Goal: Navigation & Orientation: Find specific page/section

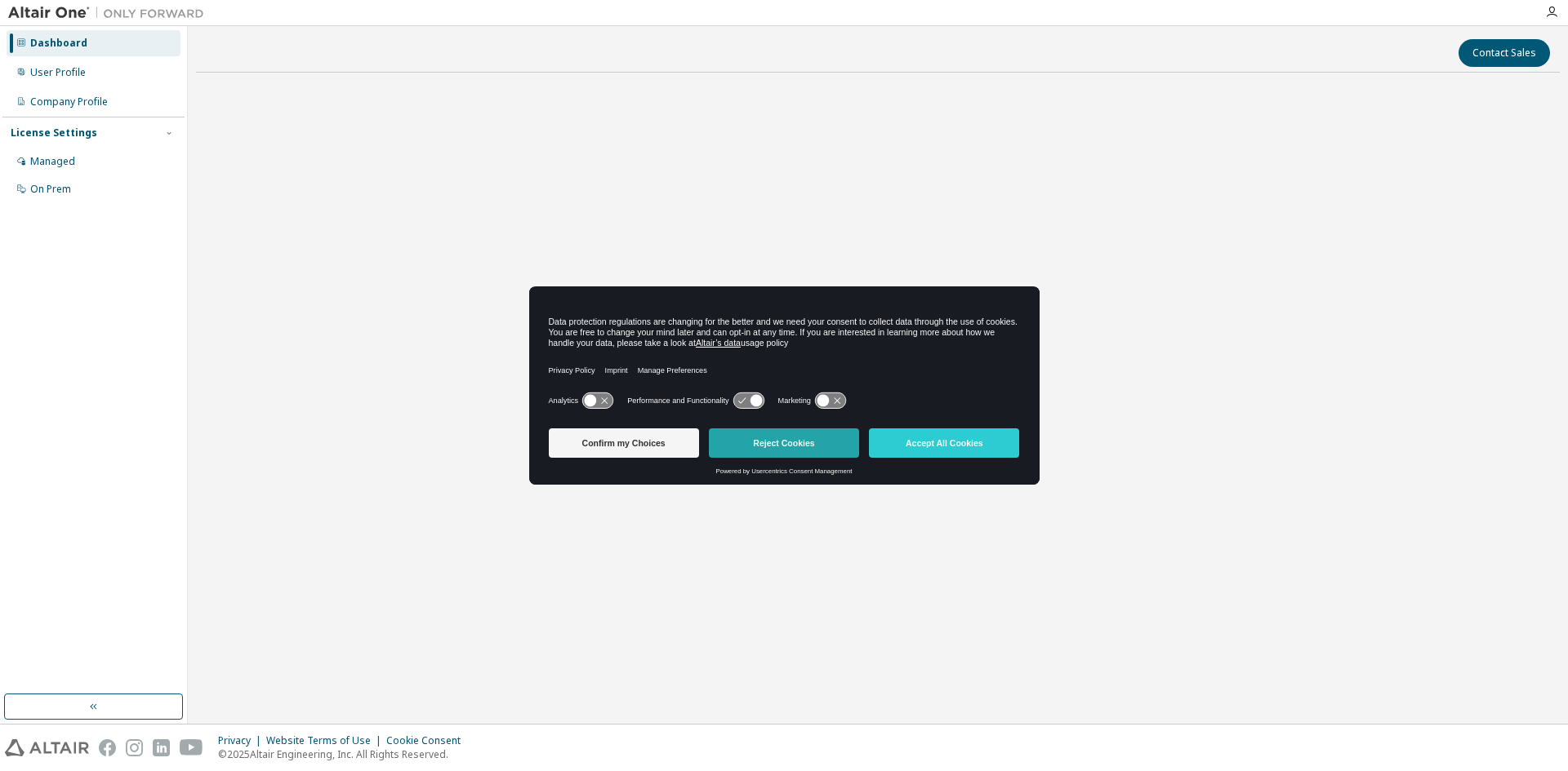
click at [781, 445] on button "Reject Cookies" at bounding box center [784, 443] width 150 height 29
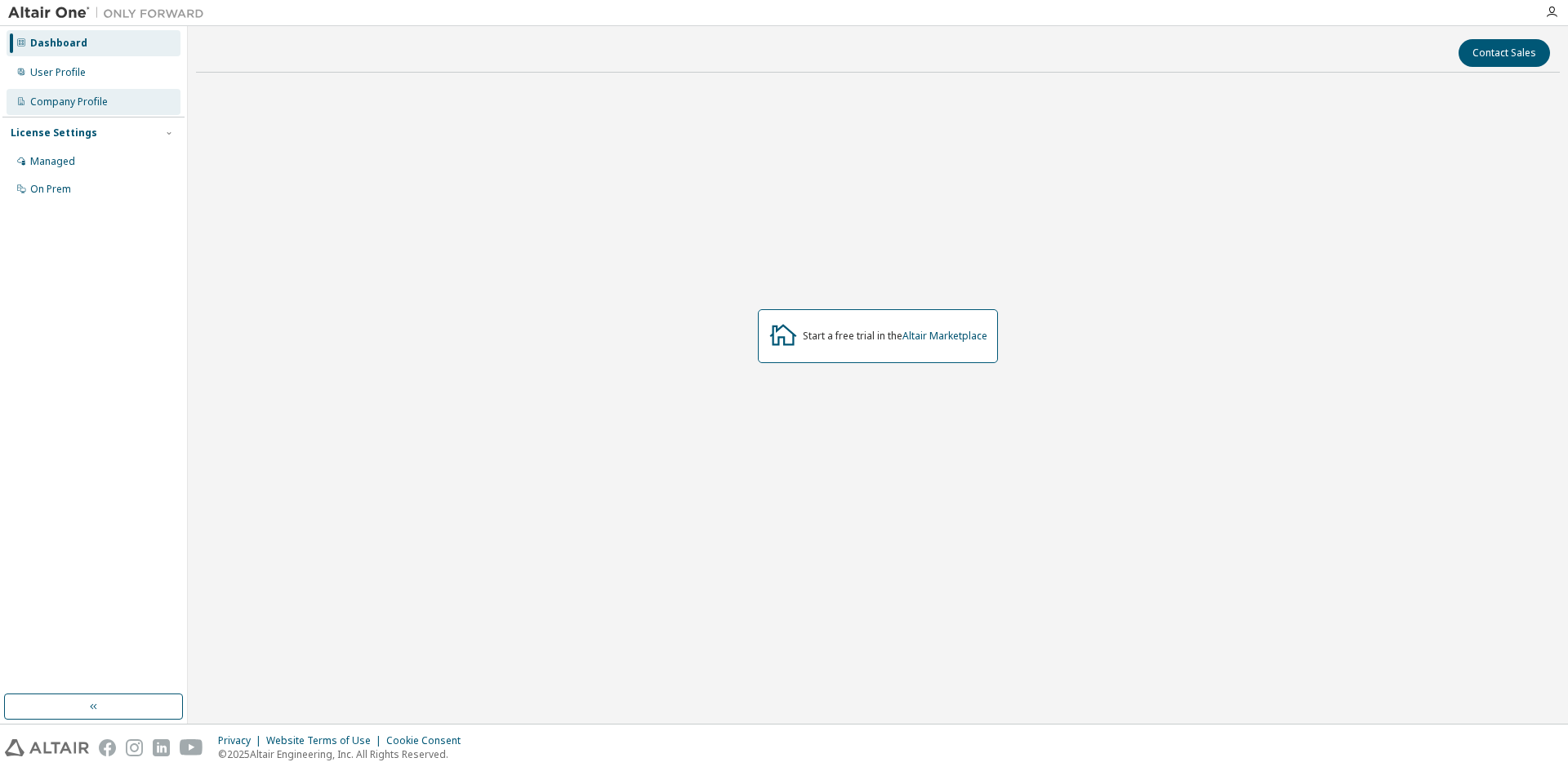
click at [54, 99] on div "Company Profile" at bounding box center [69, 102] width 78 height 13
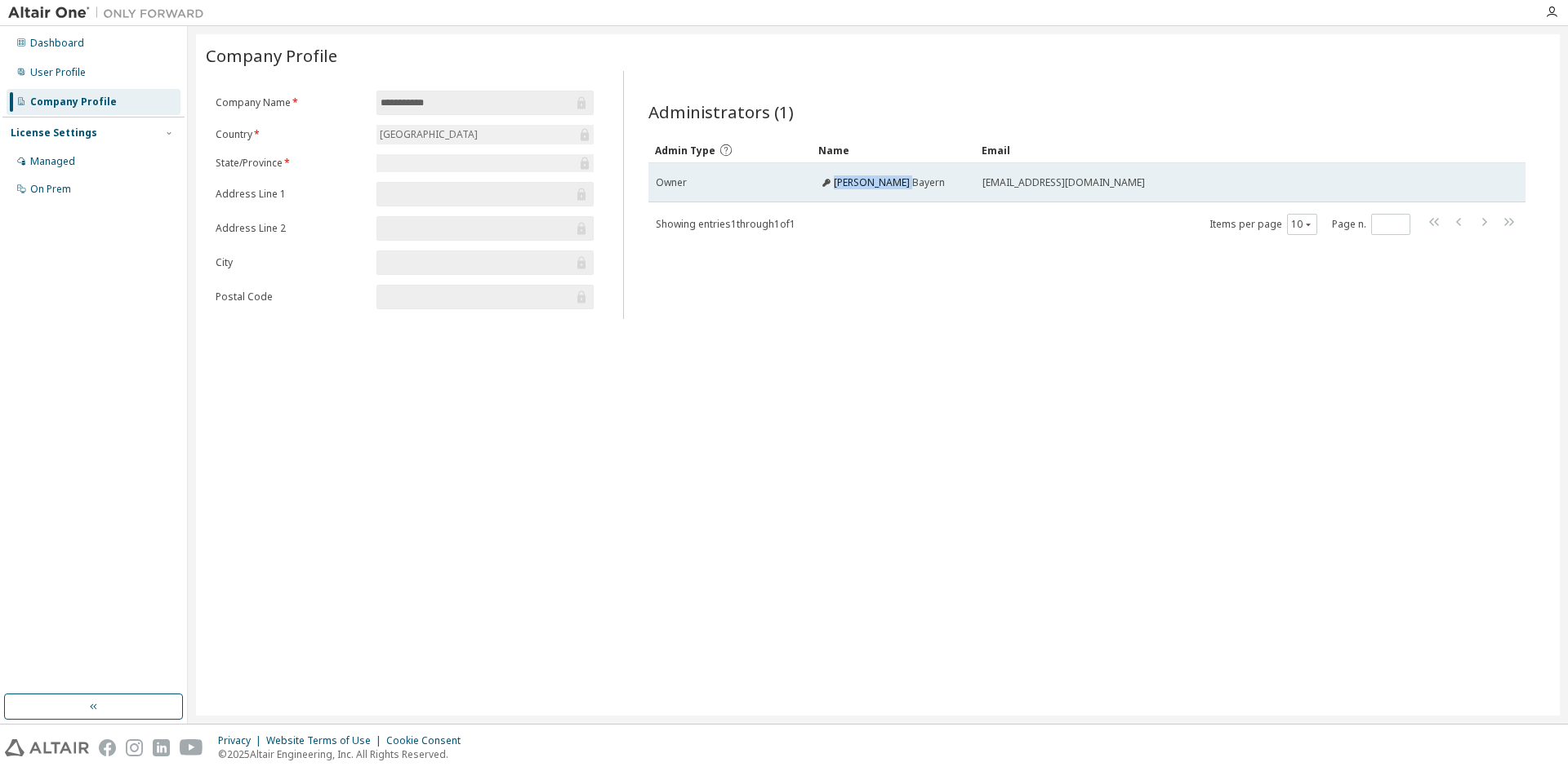
drag, startPoint x: 833, startPoint y: 184, endPoint x: 907, endPoint y: 182, distance: 74.0
click at [907, 182] on div "[PERSON_NAME] Bayern" at bounding box center [893, 183] width 149 height 13
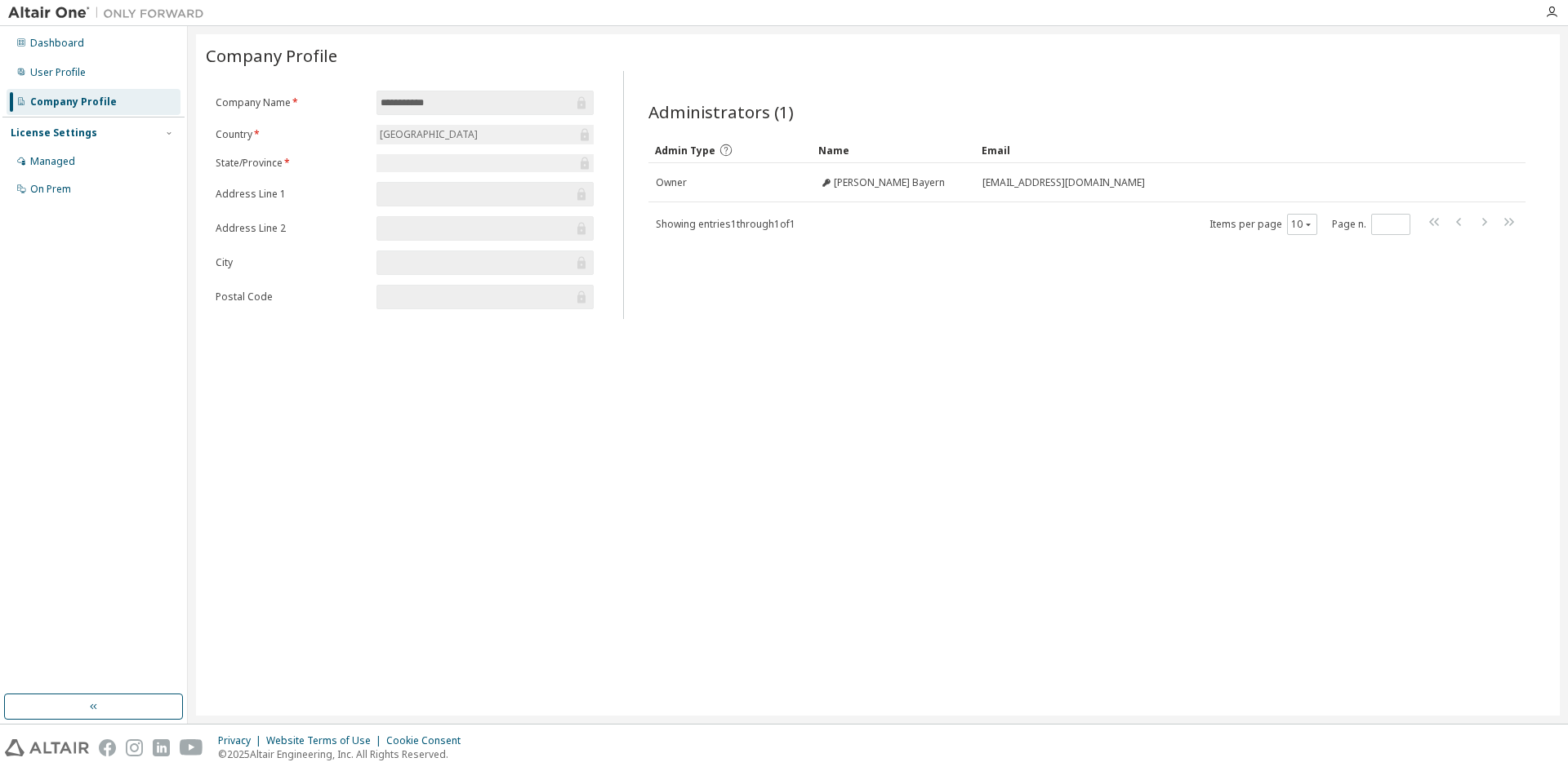
click at [1092, 472] on div "**********" at bounding box center [878, 375] width 1364 height 682
click at [70, 68] on div "User Profile" at bounding box center [58, 73] width 55 height 13
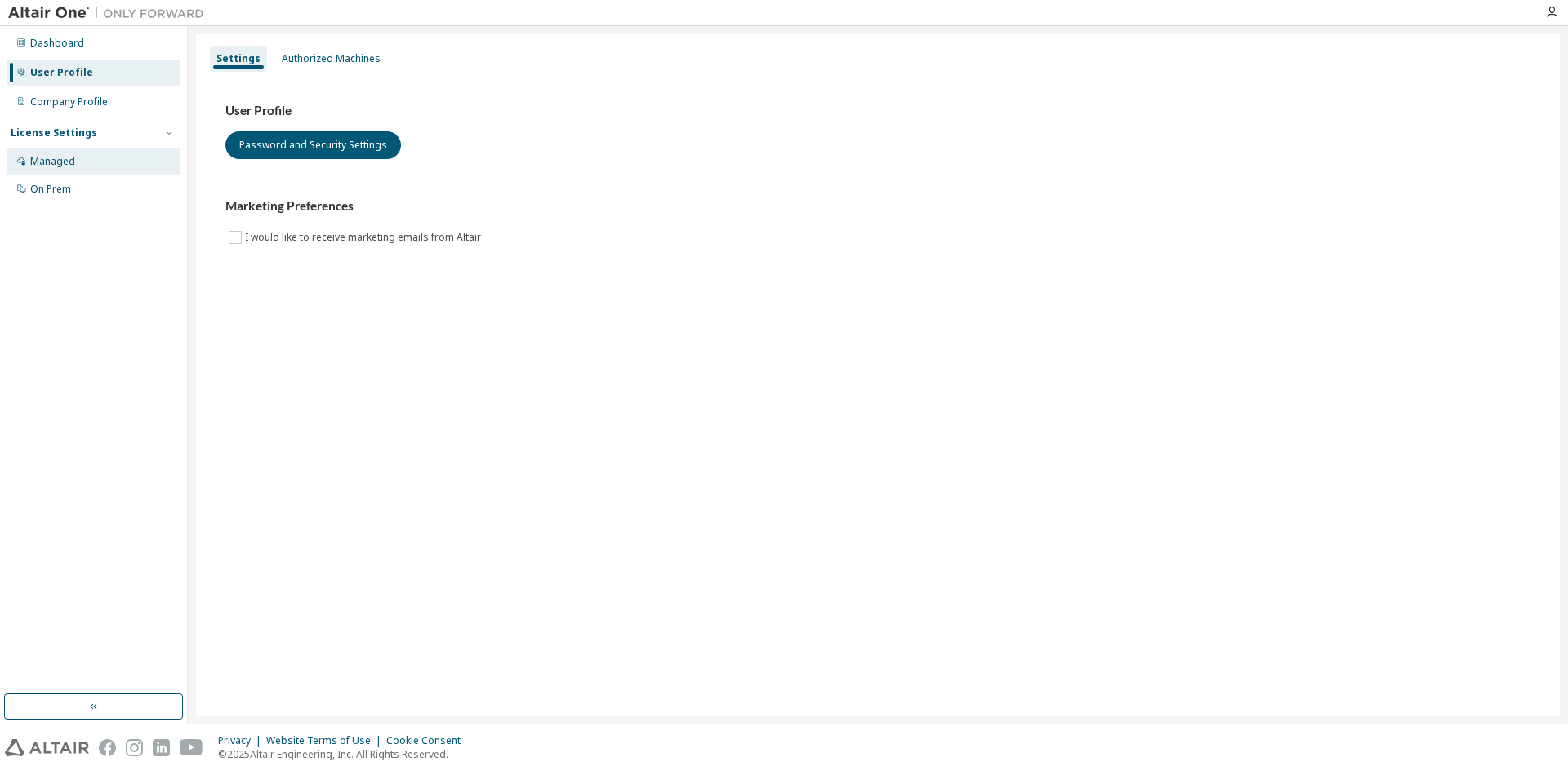
click at [59, 160] on div "Managed" at bounding box center [53, 162] width 45 height 13
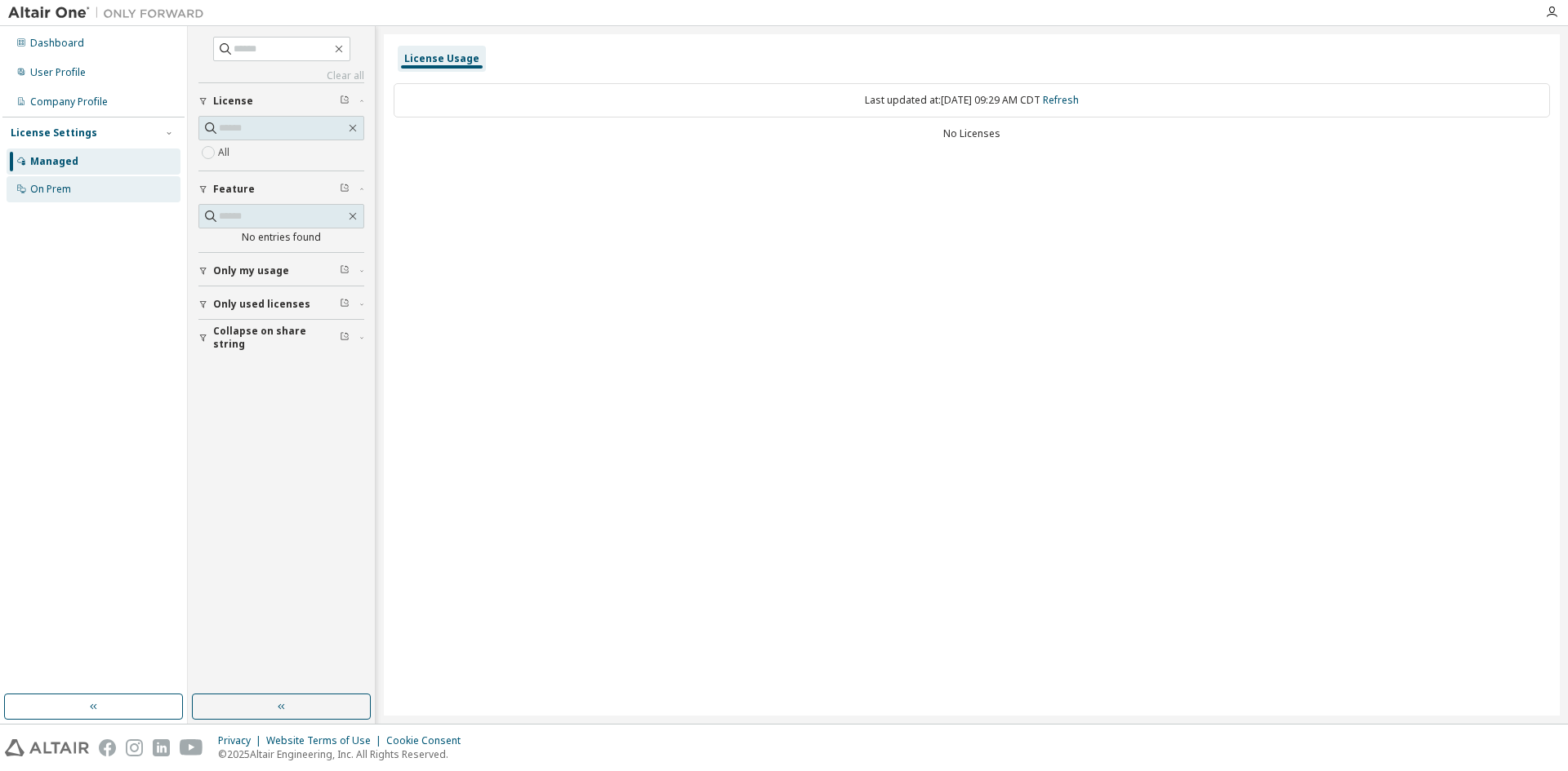
click at [85, 190] on div "On Prem" at bounding box center [94, 189] width 174 height 26
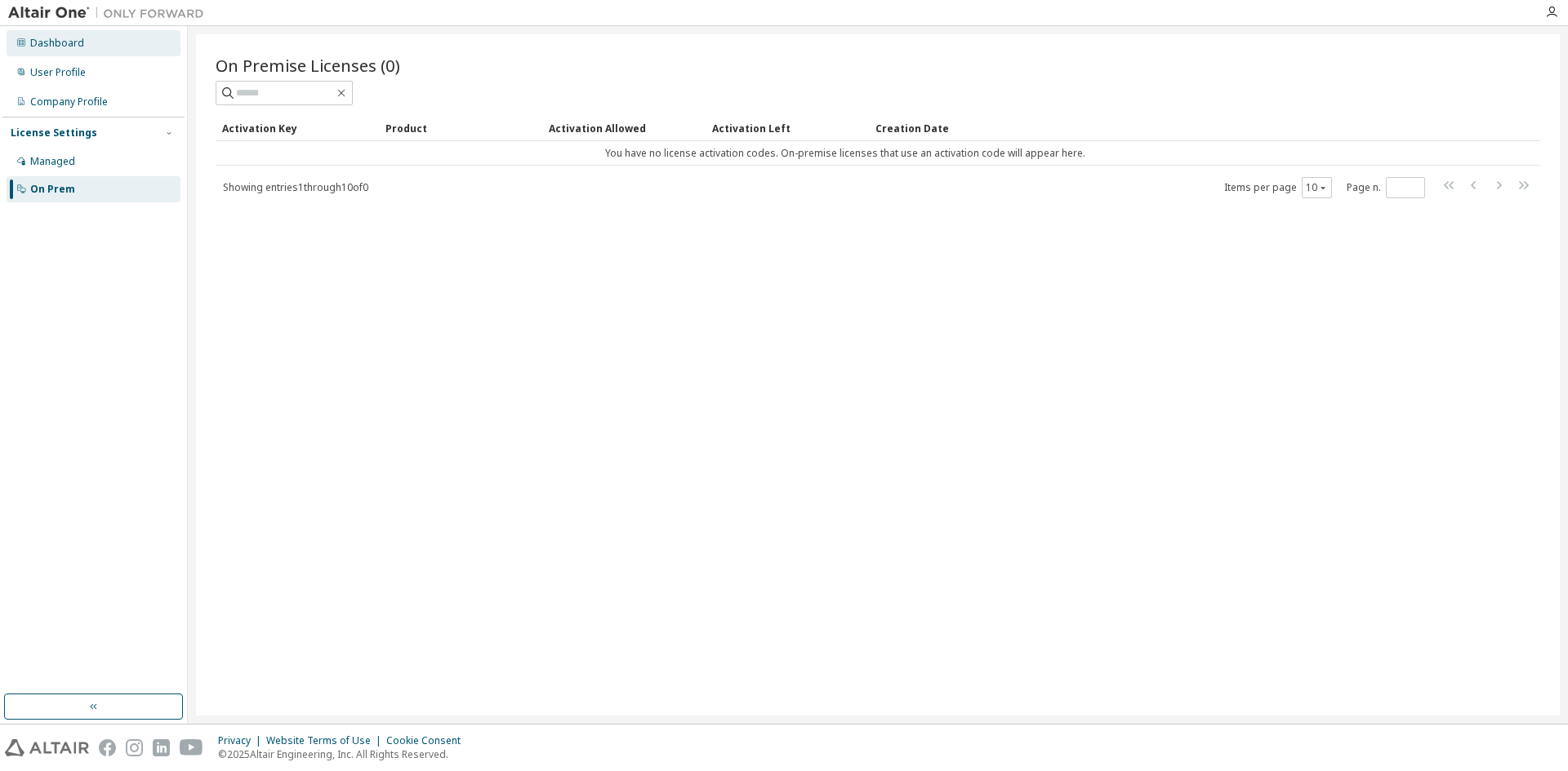
click at [88, 53] on div "Dashboard" at bounding box center [94, 43] width 174 height 26
